Goal: Information Seeking & Learning: Understand process/instructions

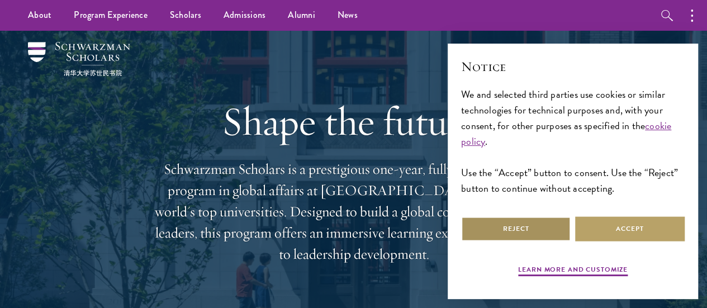
click at [533, 219] on button "Reject" at bounding box center [516, 228] width 110 height 25
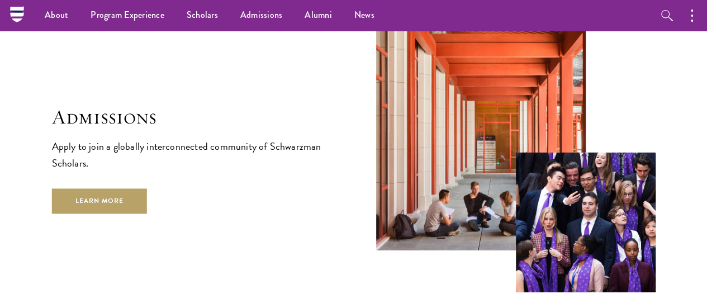
scroll to position [1725, 0]
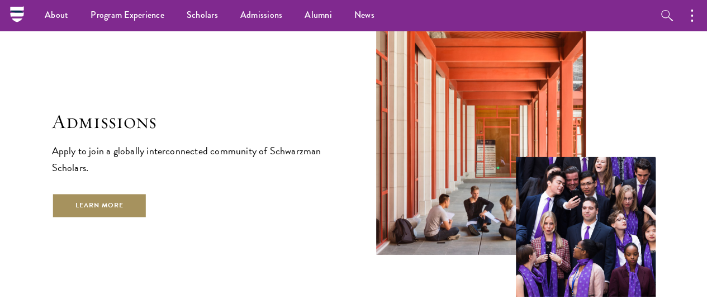
click at [148, 213] on link "Learn More" at bounding box center [100, 205] width 96 height 25
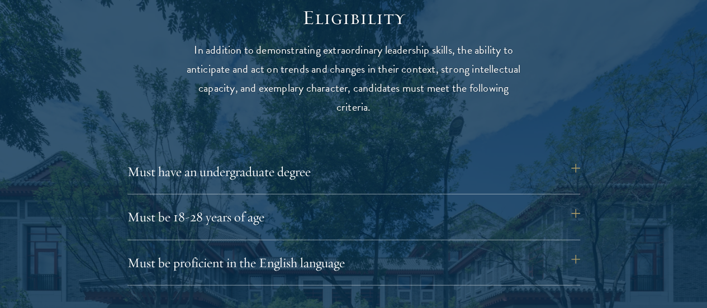
scroll to position [1450, 0]
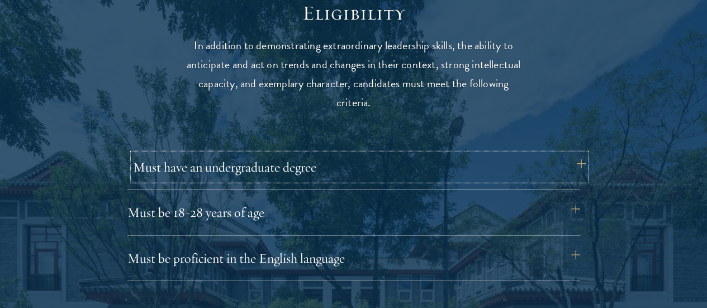
click at [399, 155] on button "Must have an undergraduate degree" at bounding box center [359, 167] width 453 height 27
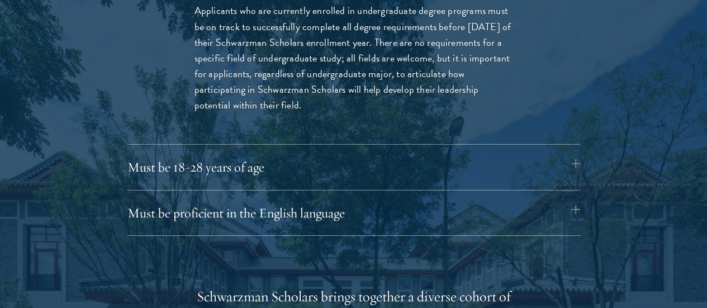
scroll to position [1654, 0]
click at [379, 153] on button "Must be 18-28 years of age" at bounding box center [359, 166] width 453 height 27
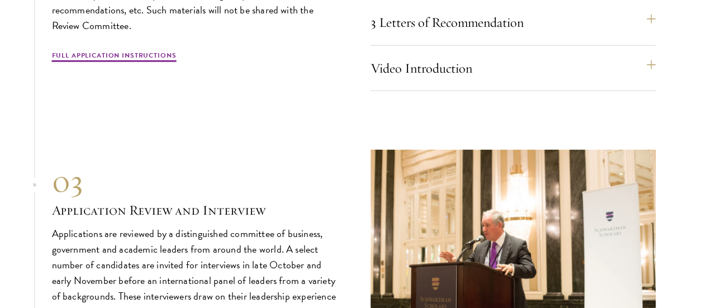
scroll to position [3647, 0]
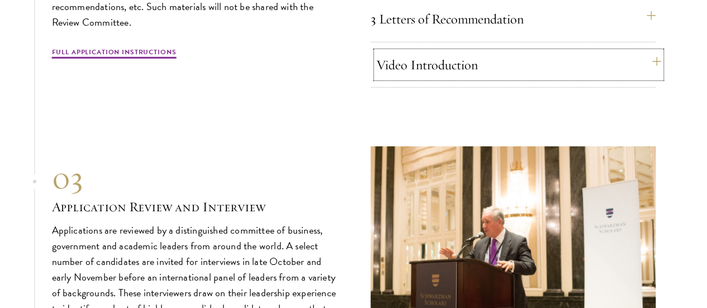
click at [399, 78] on button "Video Introduction" at bounding box center [518, 64] width 285 height 27
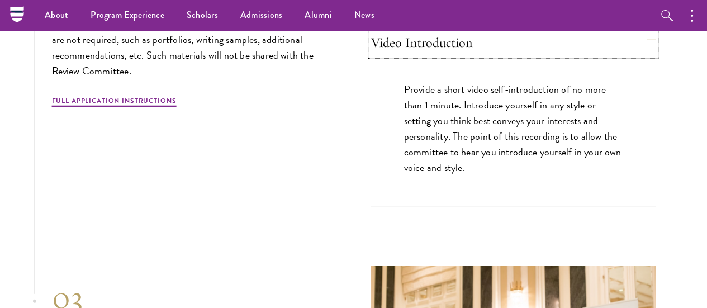
scroll to position [3575, 0]
click at [493, 56] on button "Video Introduction" at bounding box center [518, 43] width 285 height 27
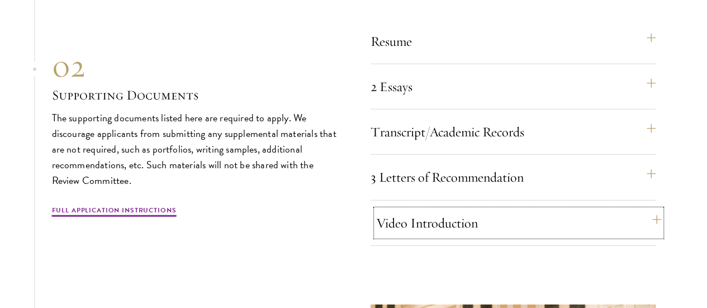
scroll to position [3396, 0]
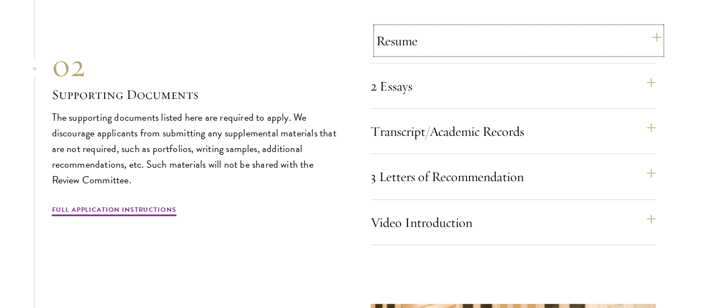
click at [427, 54] on button "Resume" at bounding box center [518, 40] width 285 height 27
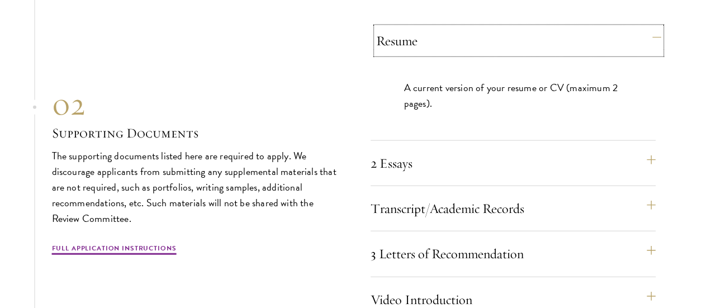
click at [427, 54] on button "Resume" at bounding box center [518, 40] width 285 height 27
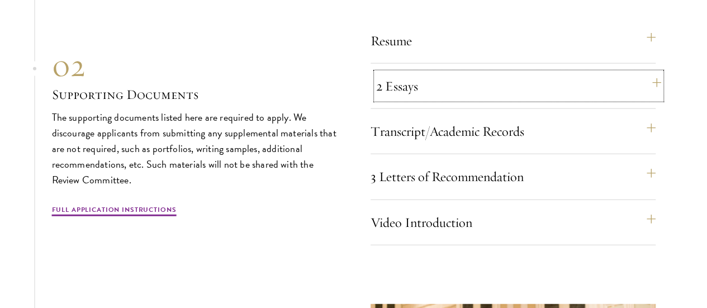
click at [416, 99] on button "2 Essays" at bounding box center [518, 86] width 285 height 27
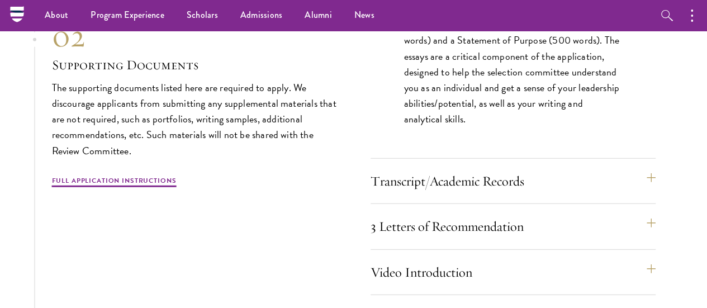
scroll to position [3503, 0]
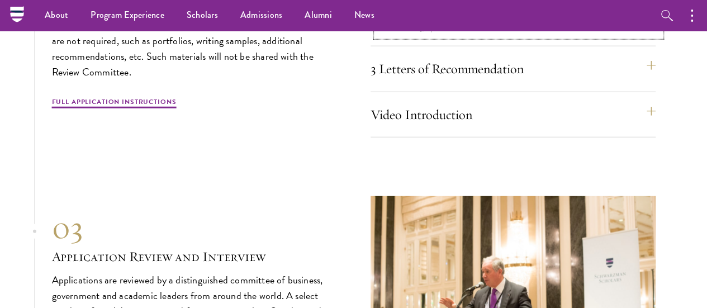
click at [477, 37] on button "Transcript/Academic Records" at bounding box center [518, 23] width 285 height 27
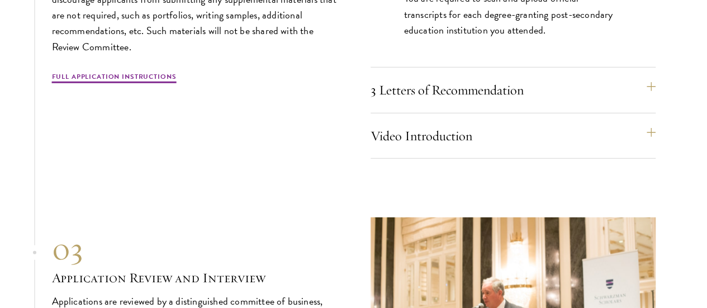
scroll to position [3577, 0]
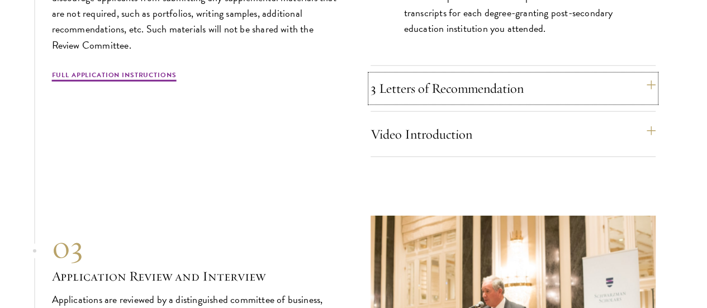
click at [485, 102] on button "3 Letters of Recommendation" at bounding box center [513, 88] width 285 height 27
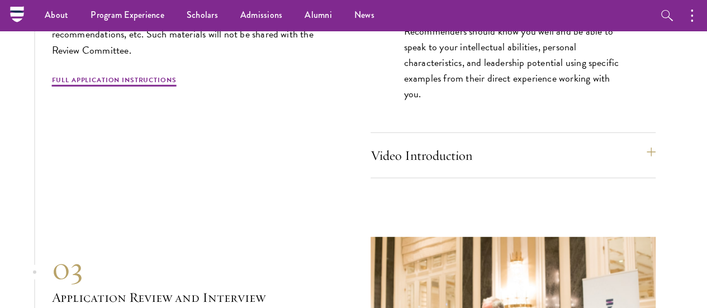
scroll to position [3586, 0]
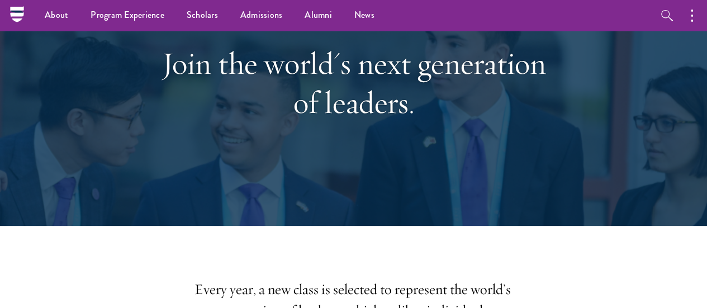
scroll to position [0, 0]
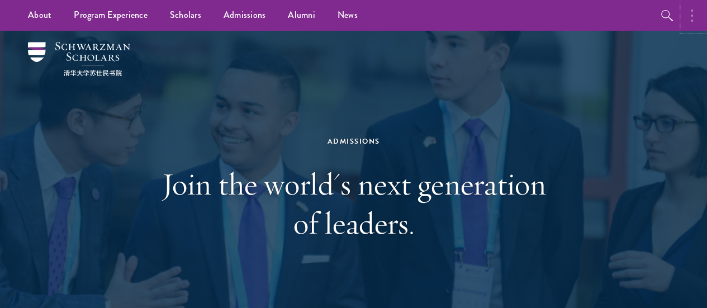
click at [688, 25] on button "button" at bounding box center [694, 15] width 25 height 31
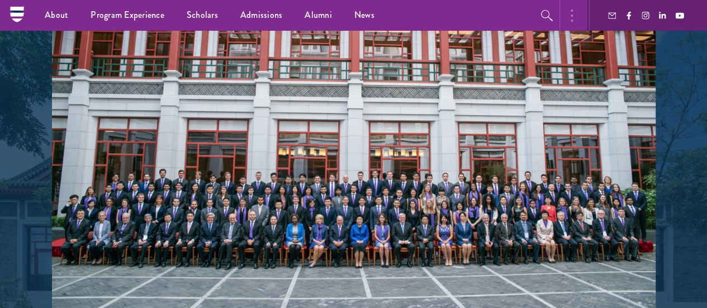
scroll to position [1908, 0]
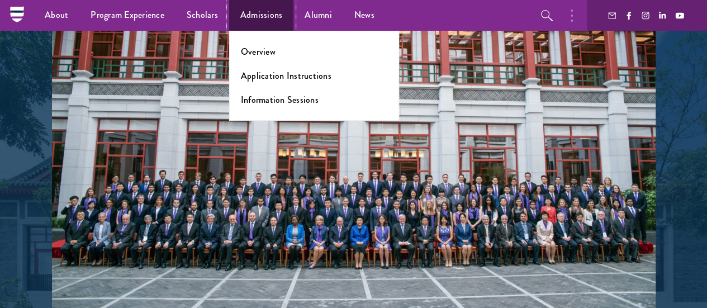
click at [249, 21] on link "Admissions" at bounding box center [261, 15] width 65 height 31
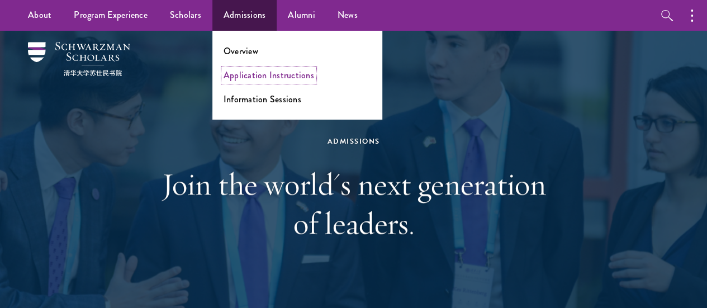
click at [271, 74] on link "Application Instructions" at bounding box center [269, 75] width 91 height 13
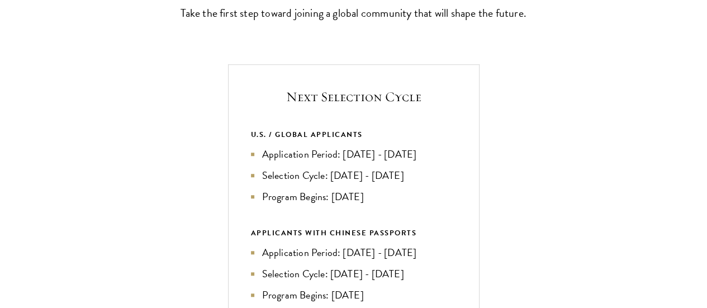
scroll to position [359, 0]
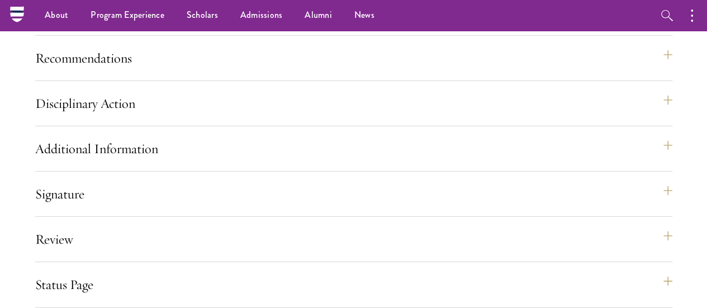
scroll to position [1752, 0]
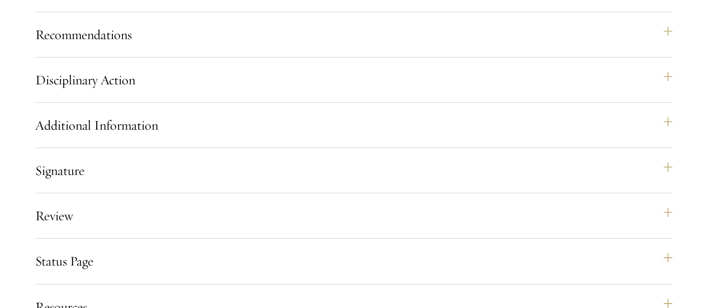
scroll to position [1780, 0]
drag, startPoint x: 483, startPoint y: 122, endPoint x: 390, endPoint y: 148, distance: 96.7
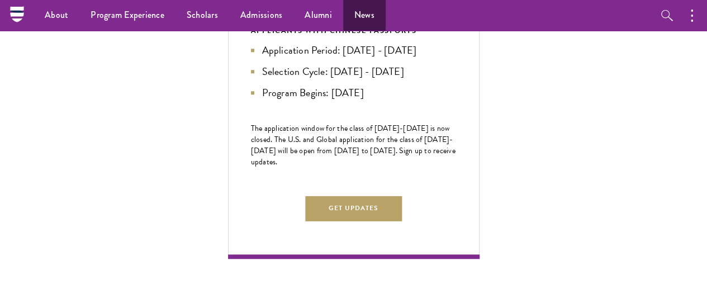
scroll to position [559, 0]
